Goal: Task Accomplishment & Management: Manage account settings

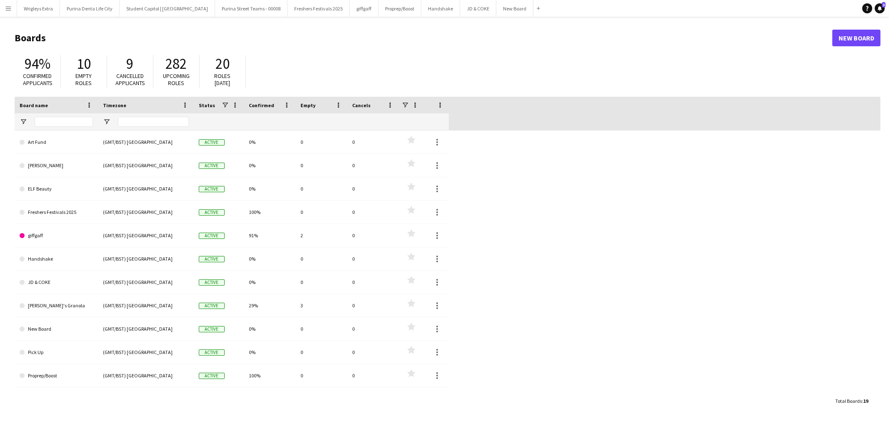
click at [8, 5] on app-icon "Menu" at bounding box center [8, 8] width 7 height 7
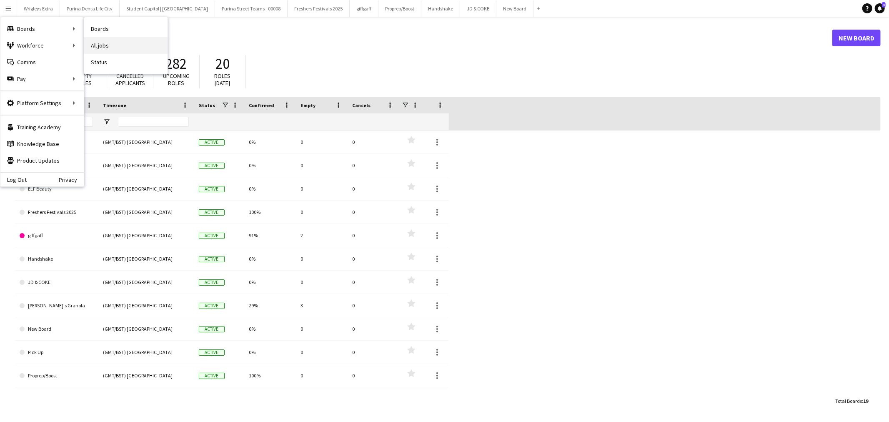
click at [113, 46] on link "All jobs" at bounding box center [125, 45] width 83 height 17
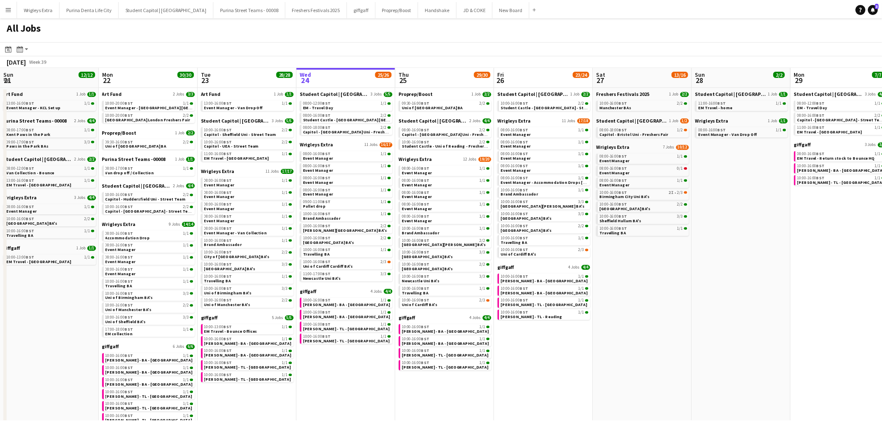
scroll to position [0, 199]
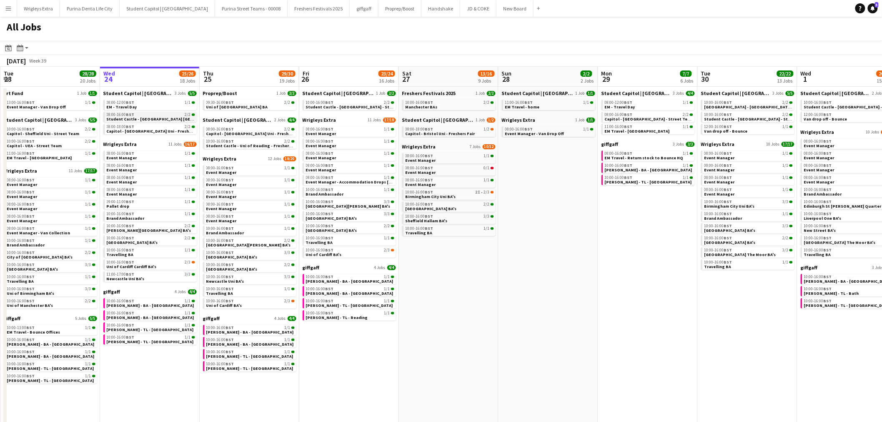
click at [160, 117] on span "Student Castle - [GEOGRAPHIC_DATA] [GEOGRAPHIC_DATA][PERSON_NAME] - Freshers Fa…" at bounding box center [198, 118] width 182 height 5
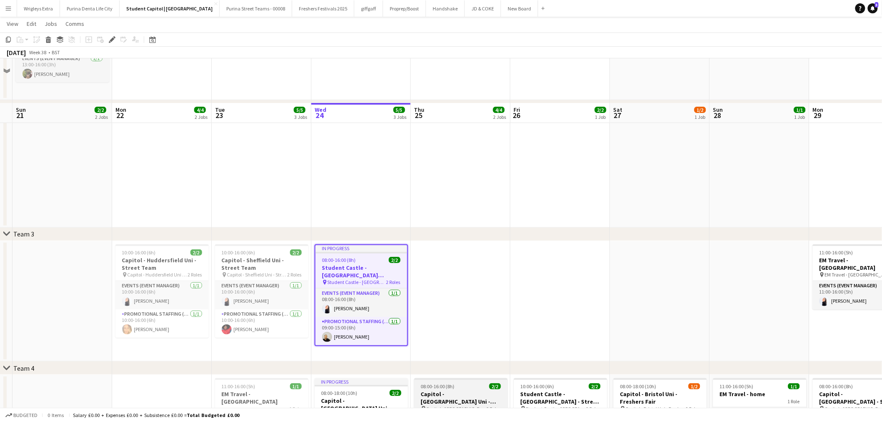
scroll to position [185, 0]
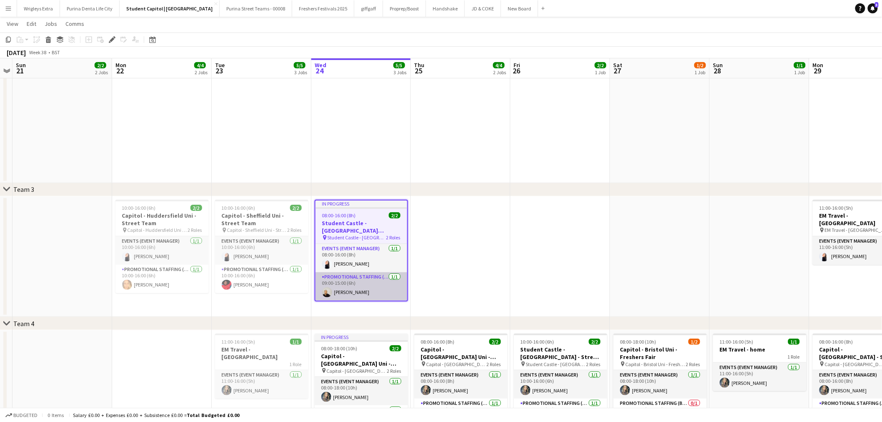
click at [342, 290] on app-card-role "Promotional Staffing (Brand Ambassadors) [DATE] 09:00-15:00 (6h) [PERSON_NAME]" at bounding box center [361, 286] width 92 height 28
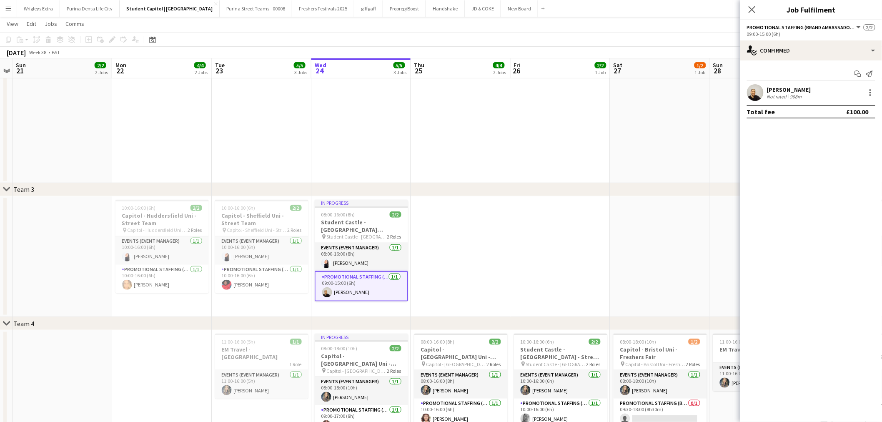
click at [752, 93] on app-user-avatar at bounding box center [755, 92] width 17 height 17
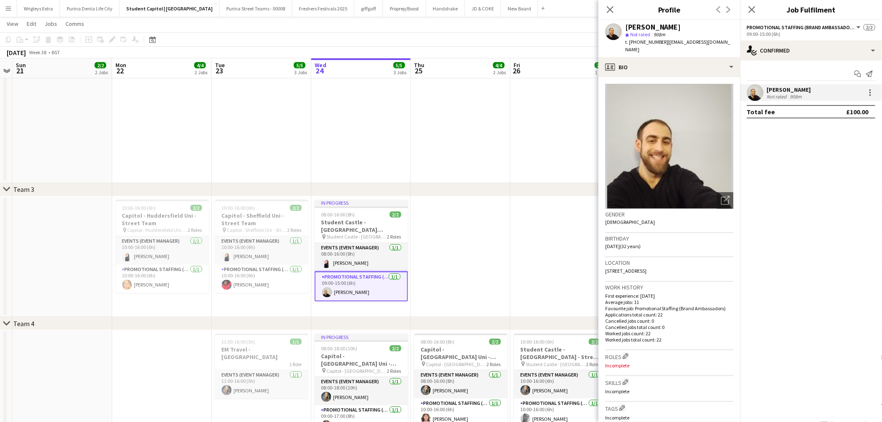
click at [805, 90] on div "[PERSON_NAME] Not rated 908m" at bounding box center [811, 92] width 142 height 17
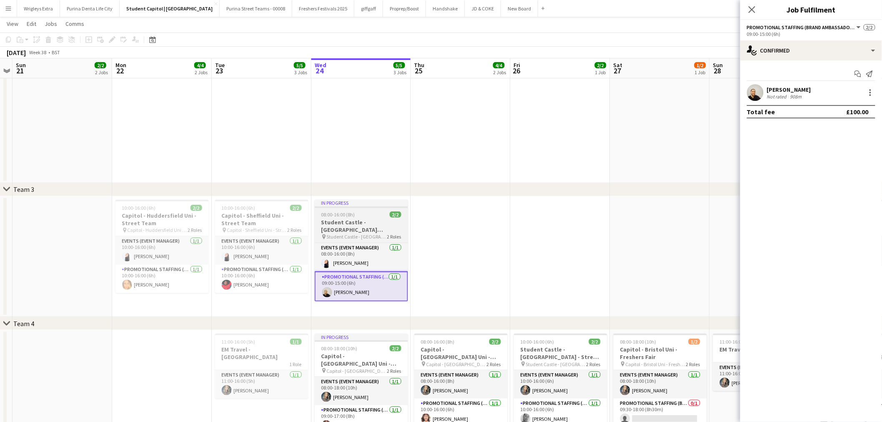
click at [357, 212] on div "08:00-16:00 (8h) 2/2" at bounding box center [361, 214] width 93 height 6
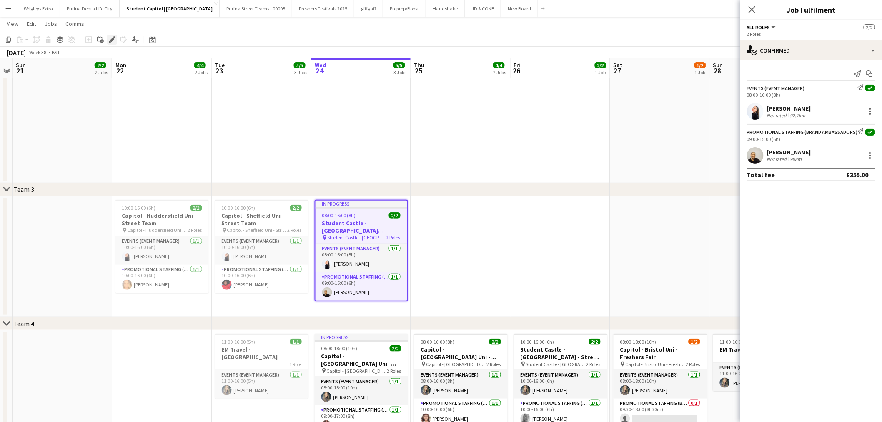
click at [115, 38] on div "Edit" at bounding box center [112, 40] width 10 height 10
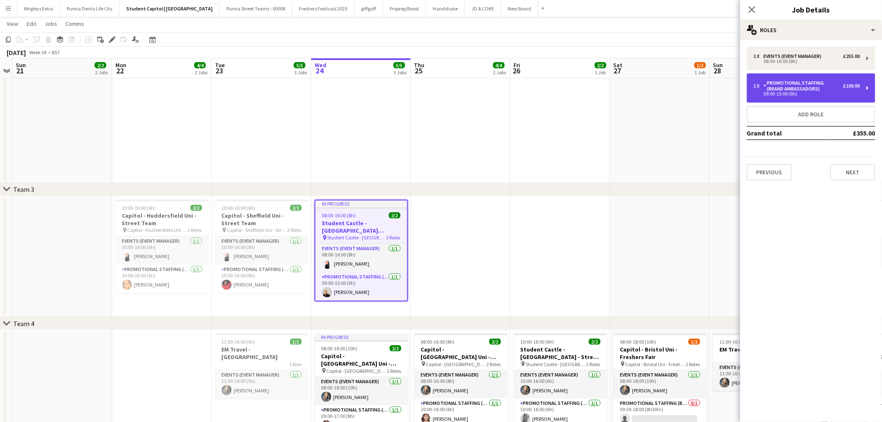
drag, startPoint x: 815, startPoint y: 89, endPoint x: 802, endPoint y: 92, distance: 13.8
click at [815, 89] on div "Promotional Staffing (Brand Ambassadors)" at bounding box center [803, 86] width 80 height 12
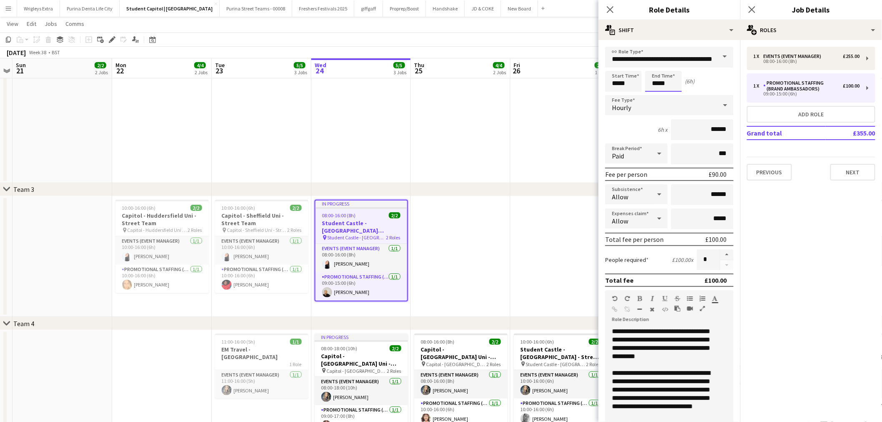
click at [677, 84] on body "Menu Boards Boards Boards All jobs Status Workforce Workforce My Workforce Recr…" at bounding box center [441, 140] width 882 height 650
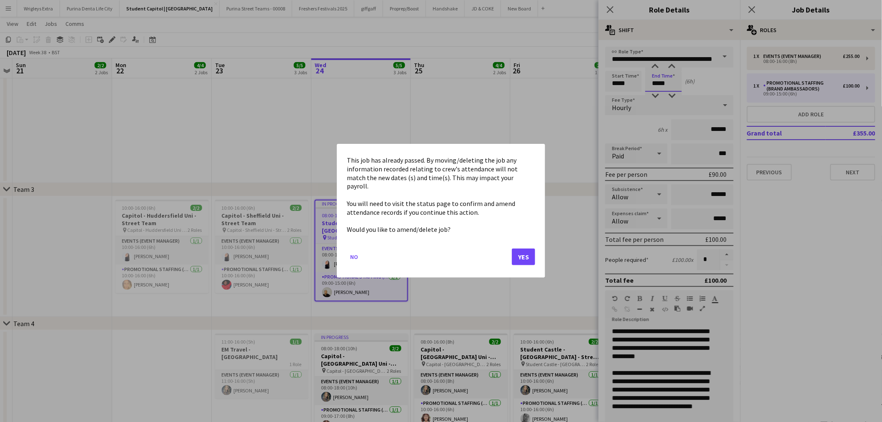
scroll to position [0, 0]
click at [527, 252] on button "Yes" at bounding box center [523, 257] width 23 height 17
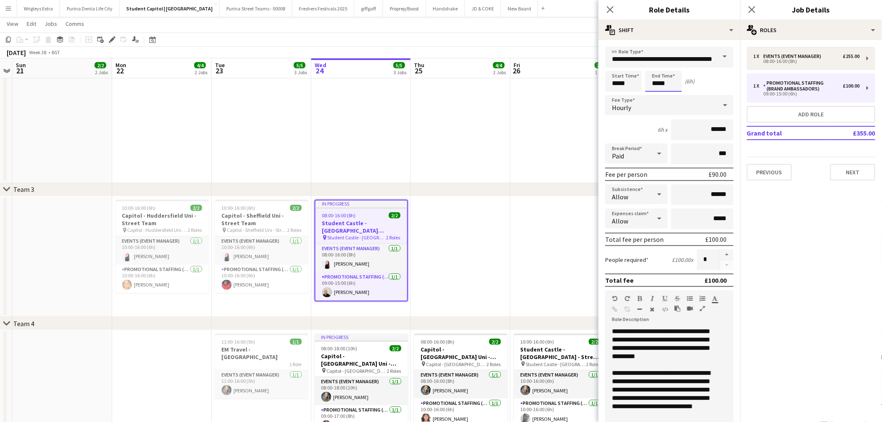
scroll to position [185, 0]
type input "*****"
click at [656, 67] on div at bounding box center [655, 66] width 17 height 8
click at [721, 80] on div "Start Time ***** End Time ***** (7h)" at bounding box center [669, 81] width 128 height 21
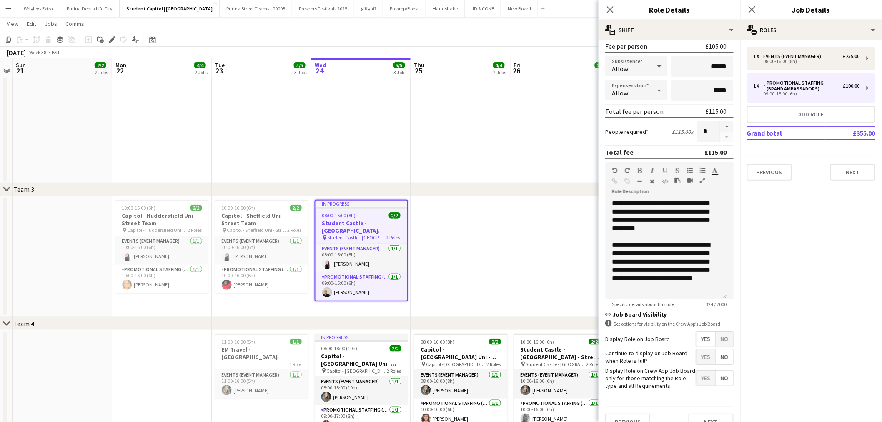
scroll to position [139, 0]
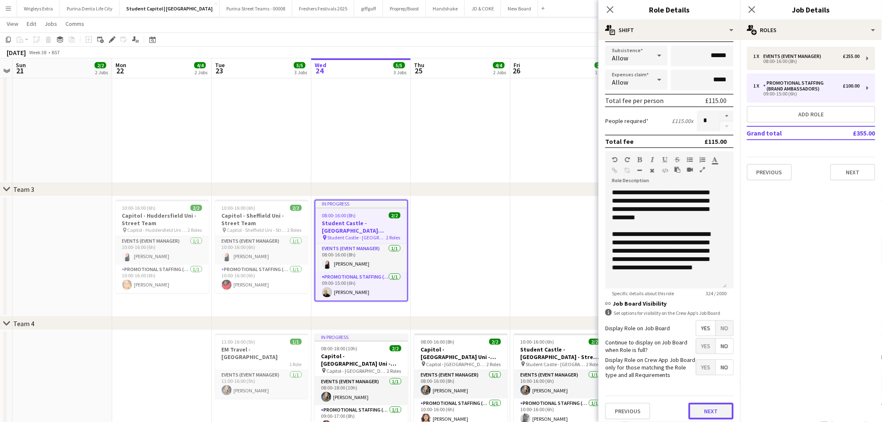
click at [717, 407] on button "Next" at bounding box center [710, 410] width 45 height 17
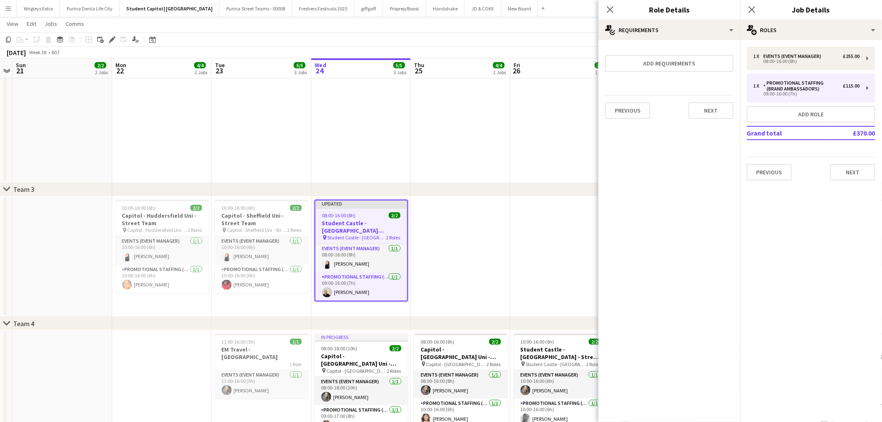
scroll to position [0, 0]
click at [855, 168] on button "Next" at bounding box center [852, 172] width 45 height 17
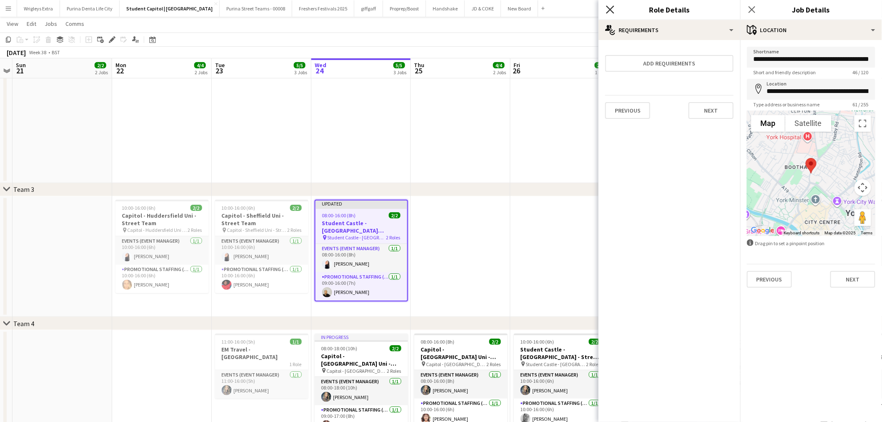
click at [613, 9] on icon "Close pop-in" at bounding box center [610, 9] width 8 height 8
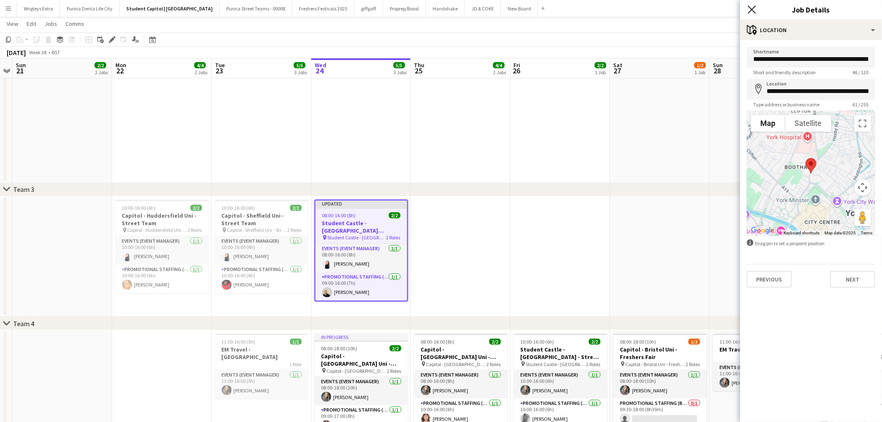
click at [753, 8] on icon at bounding box center [751, 9] width 8 height 8
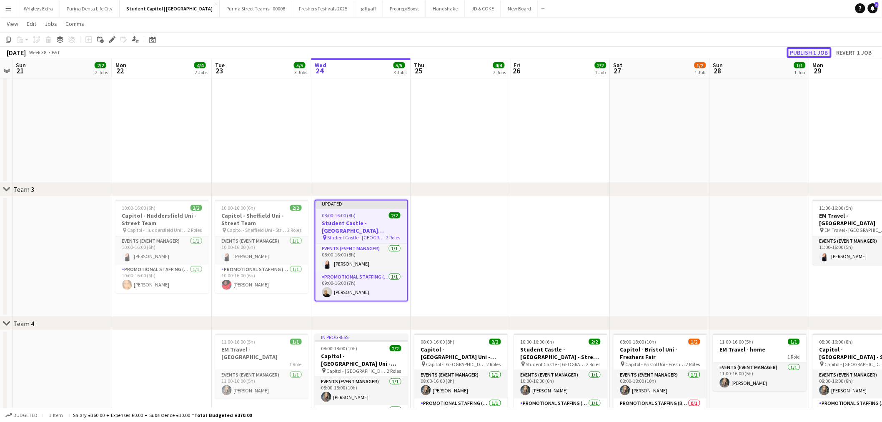
click at [807, 51] on button "Publish 1 job" at bounding box center [809, 52] width 45 height 11
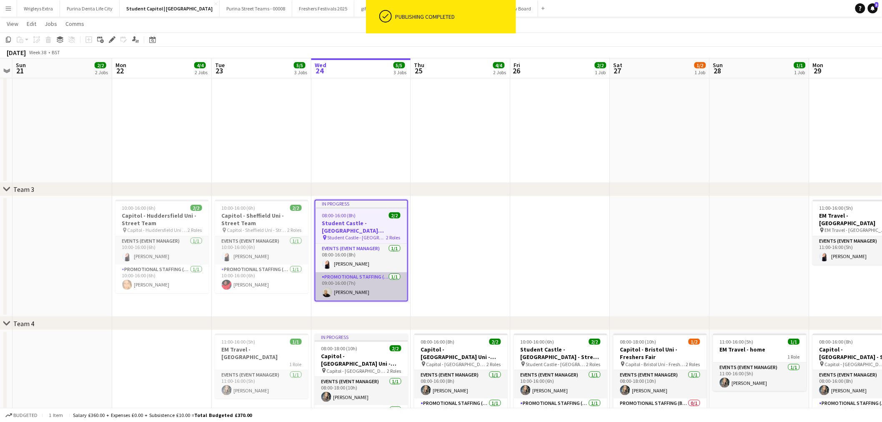
click at [362, 282] on app-card-role "Promotional Staffing (Brand Ambassadors) [DATE] 09:00-16:00 (7h) [PERSON_NAME]" at bounding box center [361, 286] width 92 height 28
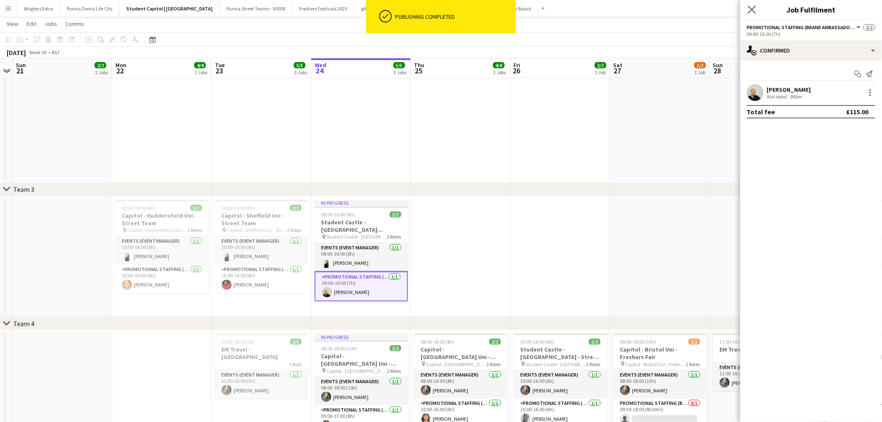
click at [755, 9] on icon "Close pop-in" at bounding box center [751, 9] width 8 height 8
